Goal: Task Accomplishment & Management: Complete application form

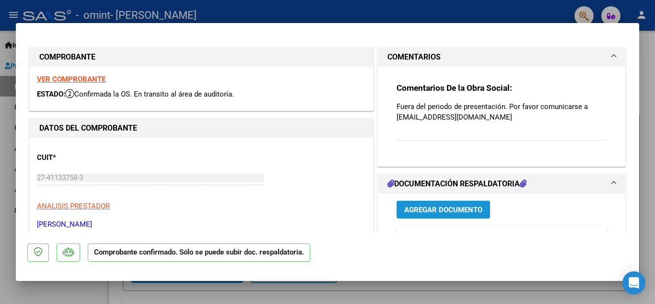
click at [455, 207] on span "Agregar Documento" at bounding box center [443, 209] width 78 height 9
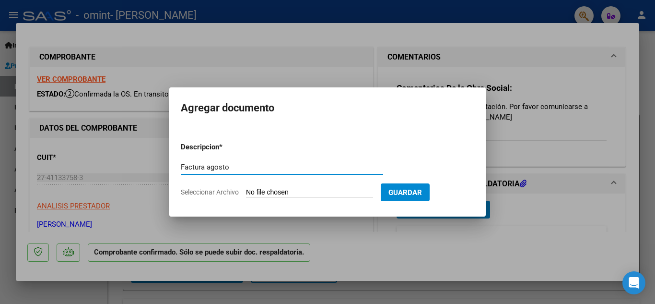
type input "Factura agosto"
click at [303, 188] on input "Seleccionar Archivo" at bounding box center [309, 192] width 127 height 9
type input "C:\fakepath\Rueda factura agosto (2).pdf"
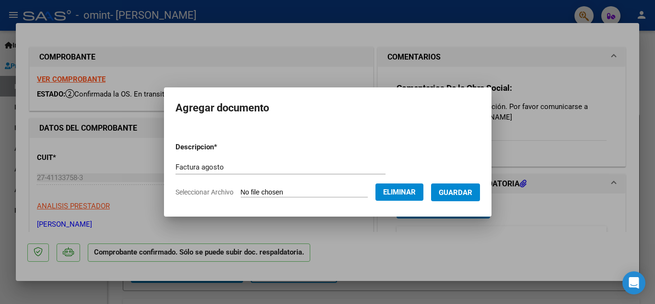
click at [472, 192] on span "Guardar" at bounding box center [456, 192] width 34 height 9
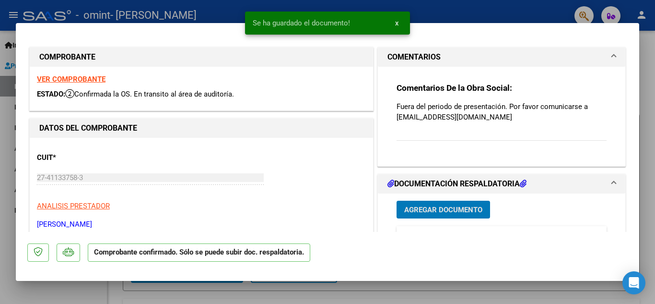
click at [462, 207] on span "Agregar Documento" at bounding box center [443, 209] width 78 height 9
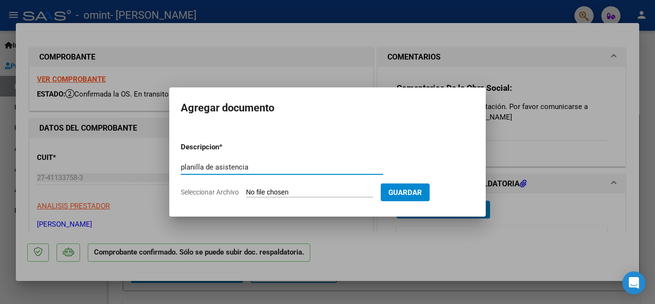
type input "planilla de asistencia"
click at [219, 191] on span "Seleccionar Archivo" at bounding box center [210, 192] width 58 height 8
click at [246, 191] on input "Seleccionar Archivo" at bounding box center [309, 192] width 127 height 9
type input "C:\fakepath\rueda asistencia [DATE].pdf"
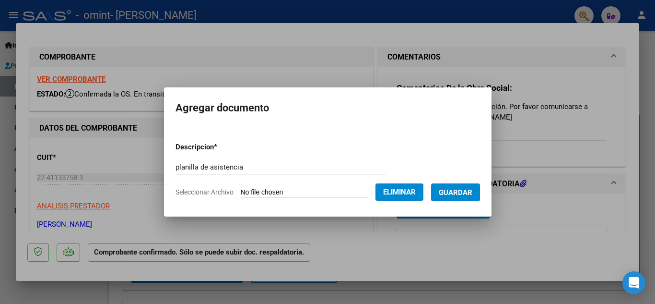
click at [472, 193] on span "Guardar" at bounding box center [456, 192] width 34 height 9
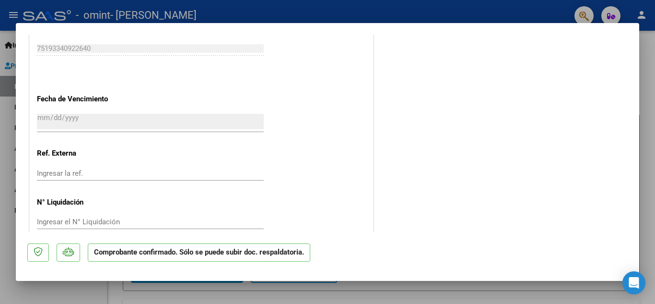
scroll to position [534, 0]
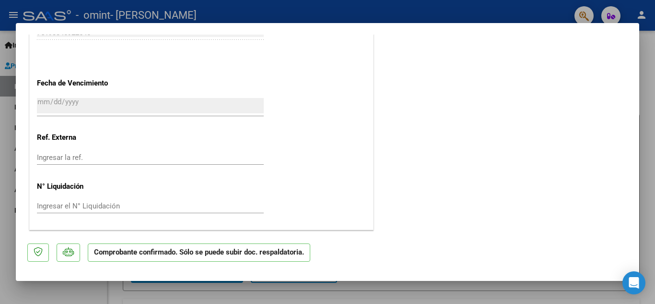
click at [272, 255] on p "Comprobante confirmado. Sólo se puede subir doc. respaldatoria." at bounding box center [199, 252] width 223 height 19
click at [648, 151] on div at bounding box center [327, 152] width 655 height 304
type input "$ 0,00"
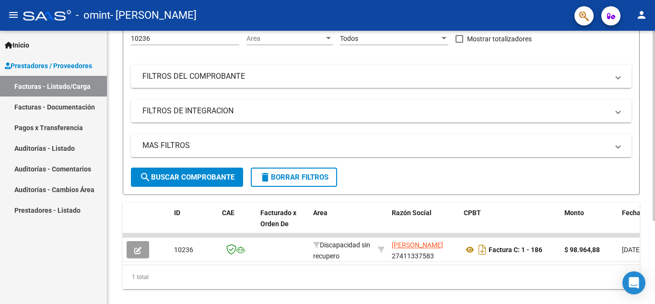
scroll to position [119, 0]
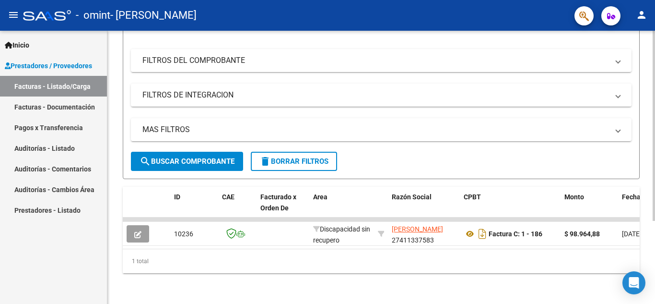
click at [648, 186] on div "Video tutorial PRESTADORES -> Listado de CPBTs Emitidos por Prestadores / Prove…" at bounding box center [382, 111] width 550 height 385
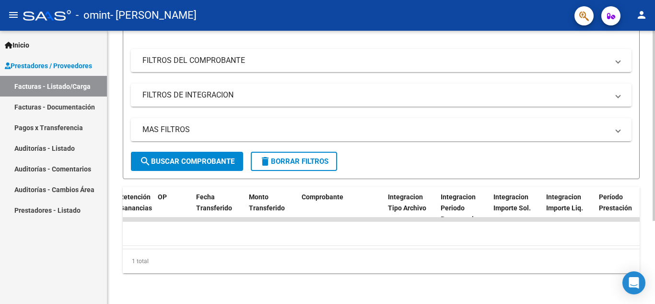
scroll to position [0, 0]
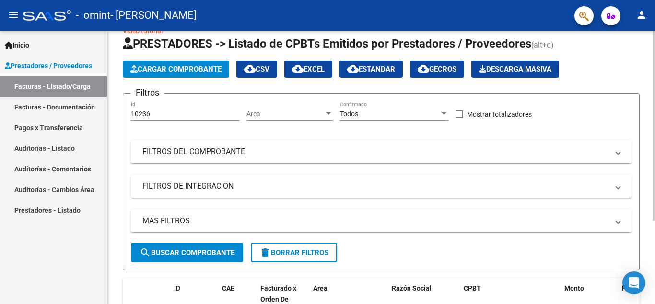
click at [655, 50] on div at bounding box center [654, 141] width 2 height 190
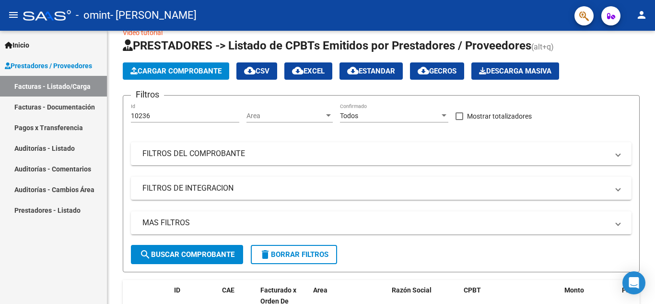
click at [75, 106] on link "Facturas - Documentación" at bounding box center [53, 106] width 107 height 21
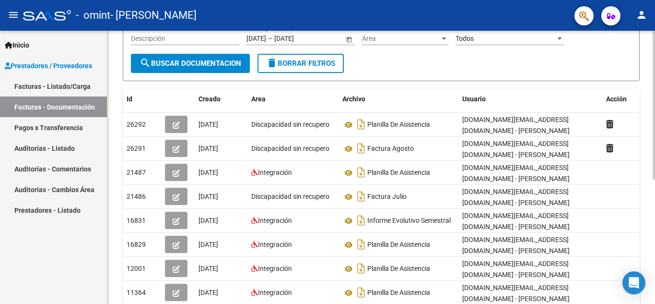
scroll to position [153, 0]
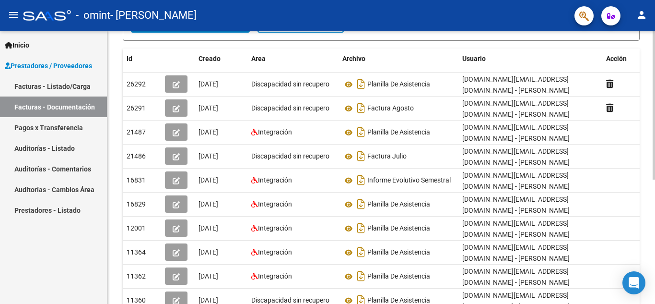
click at [655, 173] on div at bounding box center [654, 191] width 2 height 149
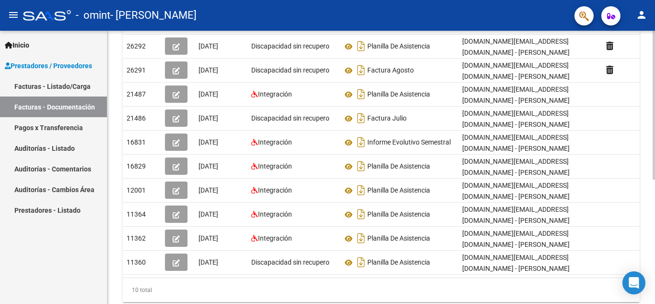
scroll to position [192, 0]
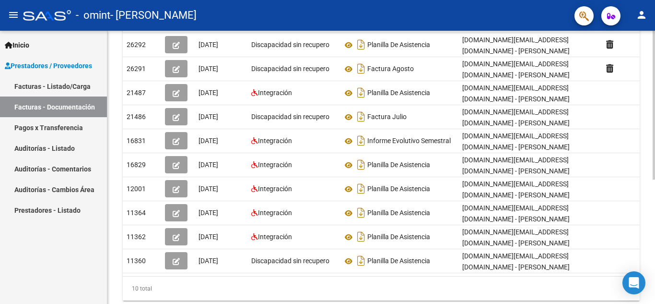
click at [655, 195] on div at bounding box center [654, 213] width 2 height 149
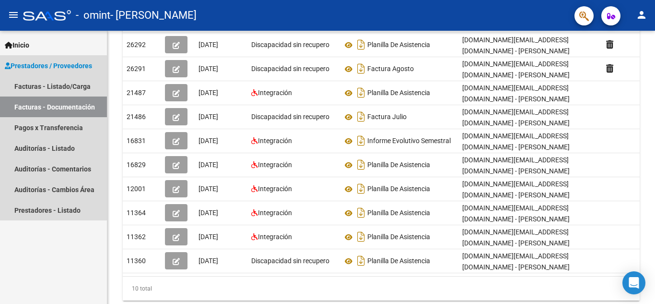
click at [70, 65] on span "Prestadores / Proveedores" at bounding box center [48, 65] width 87 height 11
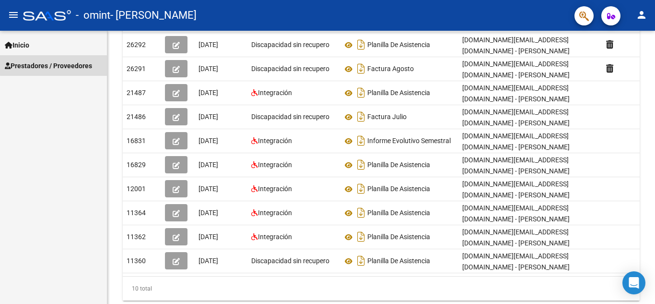
click at [83, 63] on span "Prestadores / Proveedores" at bounding box center [48, 65] width 87 height 11
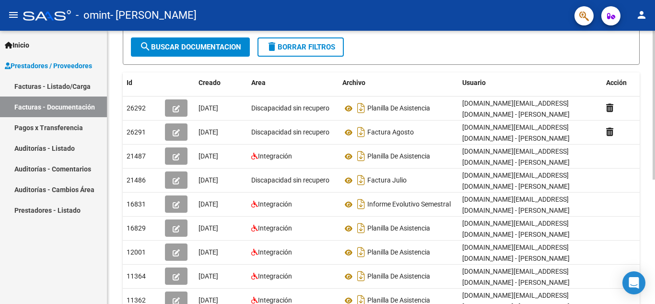
scroll to position [127, 0]
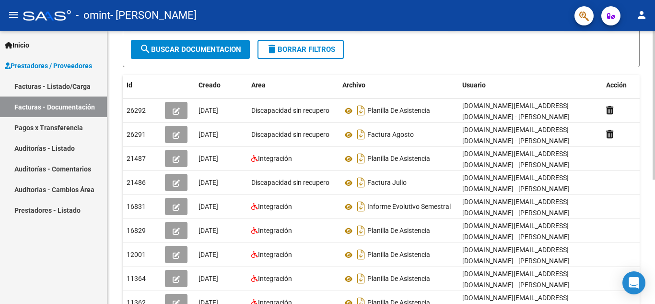
click at [655, 104] on div at bounding box center [654, 176] width 2 height 149
click at [478, 8] on div "- omint - [PERSON_NAME]" at bounding box center [295, 15] width 544 height 21
